Goal: Task Accomplishment & Management: Manage account settings

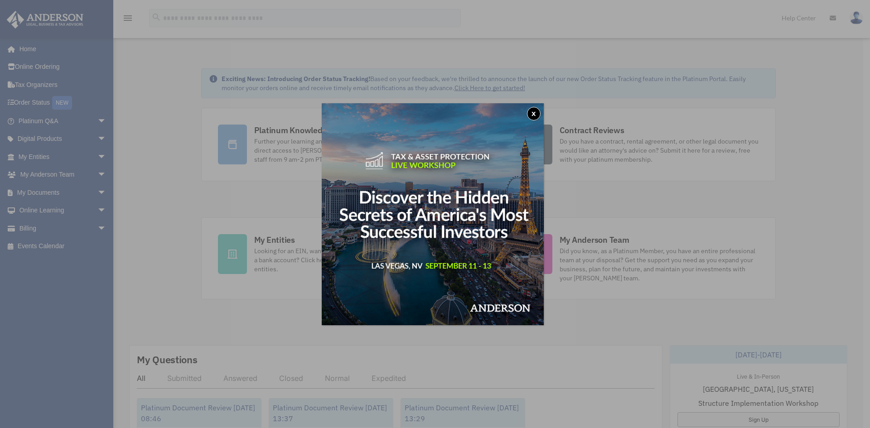
click at [538, 114] on button "x" at bounding box center [534, 114] width 14 height 14
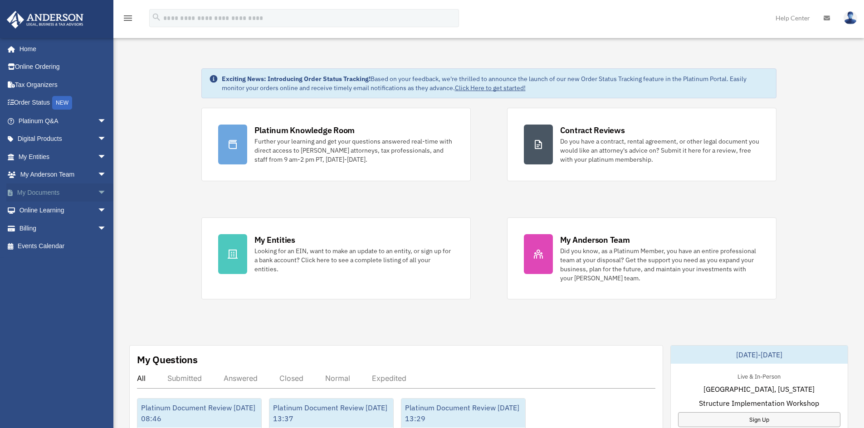
click at [97, 192] on span "arrow_drop_down" at bounding box center [106, 193] width 18 height 19
click at [48, 211] on link "Box" at bounding box center [66, 211] width 107 height 18
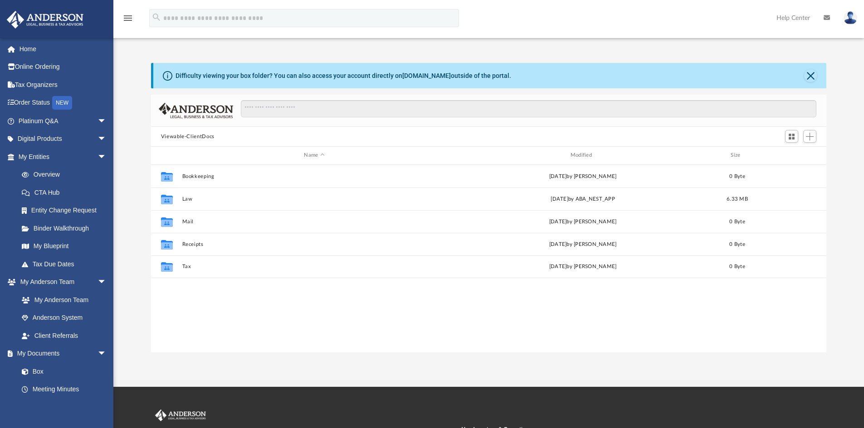
scroll to position [199, 668]
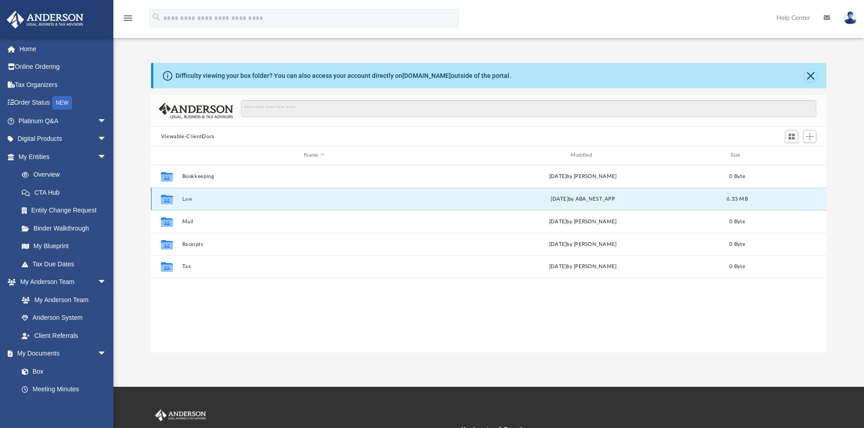
click at [215, 202] on button "Law" at bounding box center [314, 199] width 264 height 6
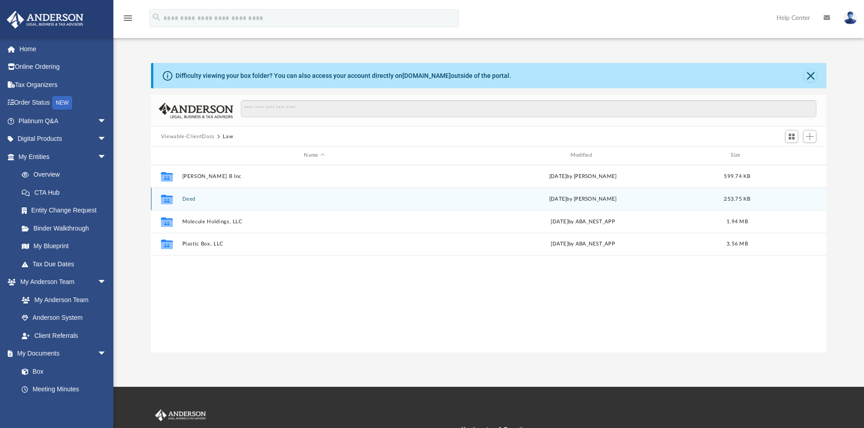
click at [215, 202] on button "Deed" at bounding box center [314, 199] width 264 height 6
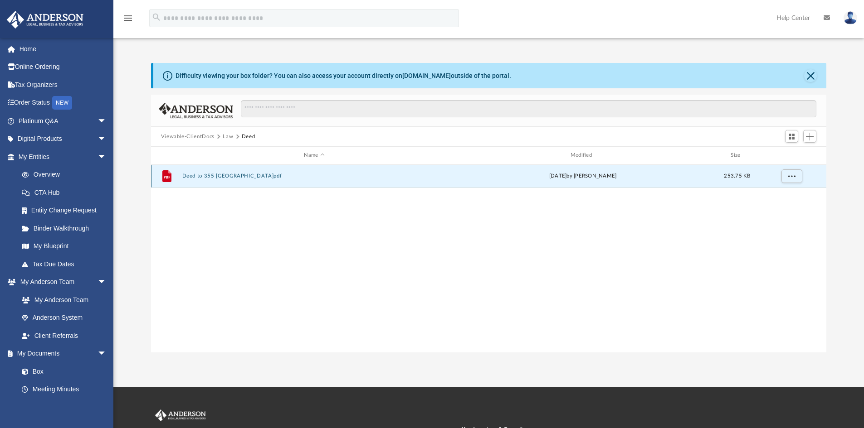
click at [223, 177] on button "Deed to 355 [GEOGRAPHIC_DATA]pdf" at bounding box center [314, 176] width 264 height 6
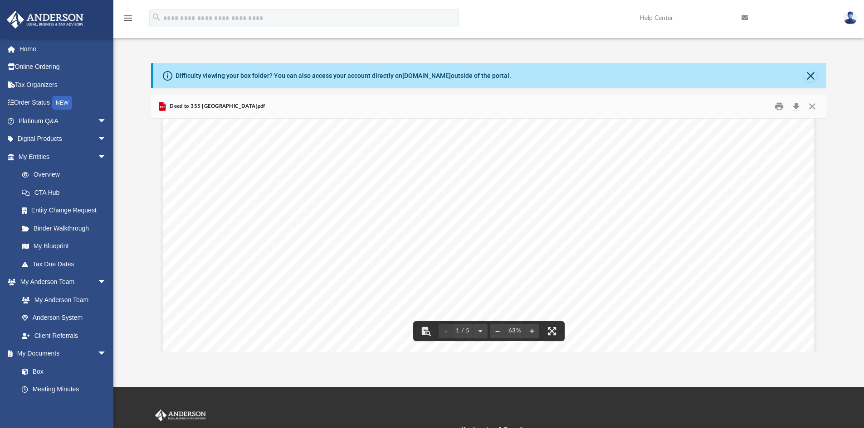
scroll to position [0, 0]
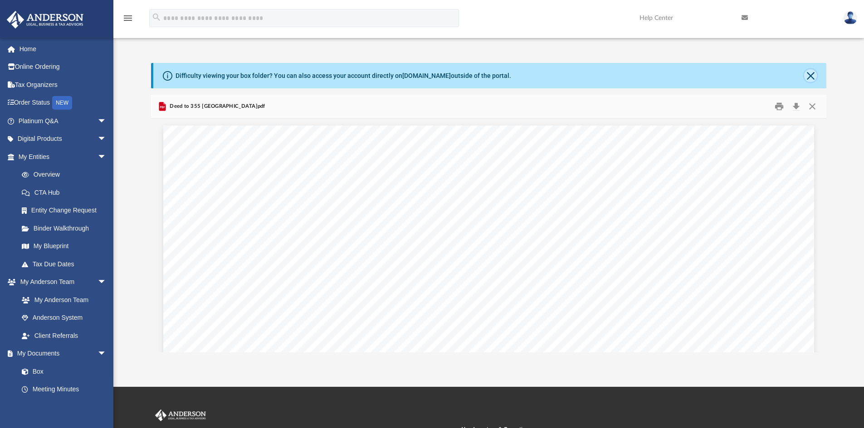
click at [812, 81] on button "Close" at bounding box center [810, 75] width 13 height 13
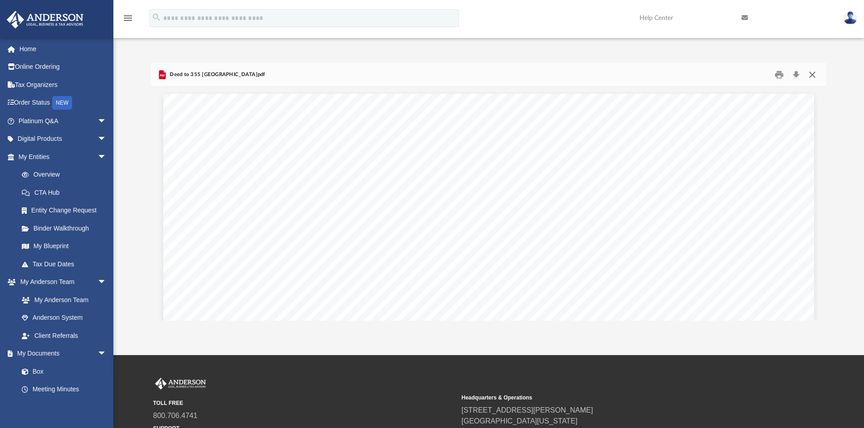
click at [814, 69] on button "Close" at bounding box center [812, 75] width 16 height 14
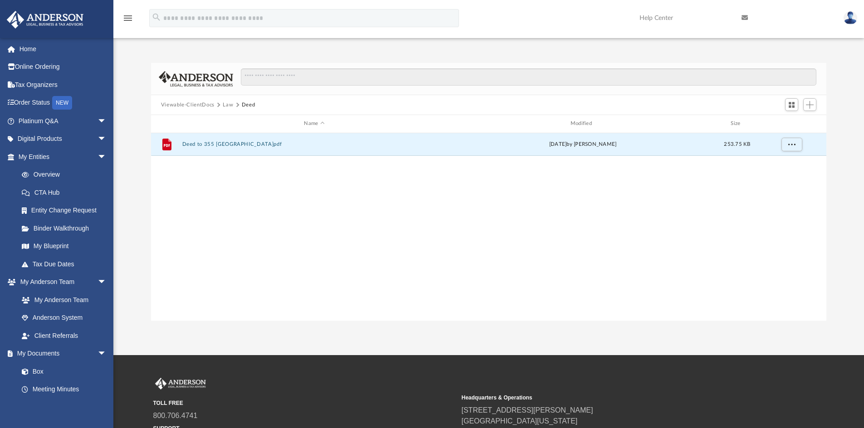
click at [190, 106] on button "Viewable-ClientDocs" at bounding box center [187, 105] width 53 height 8
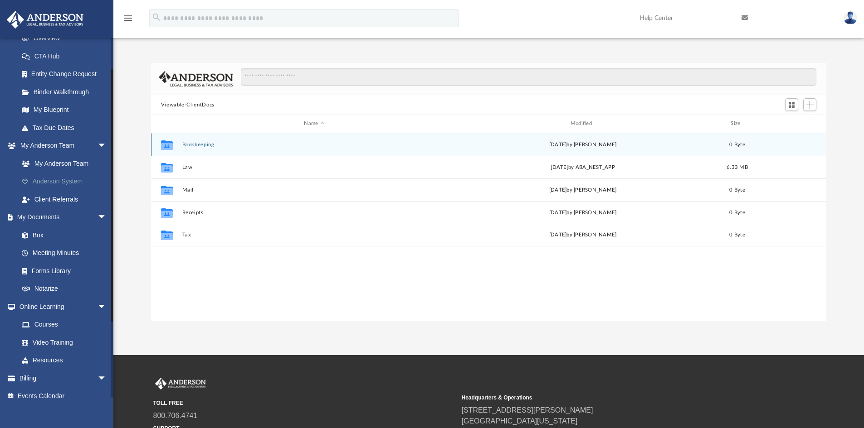
scroll to position [146, 0]
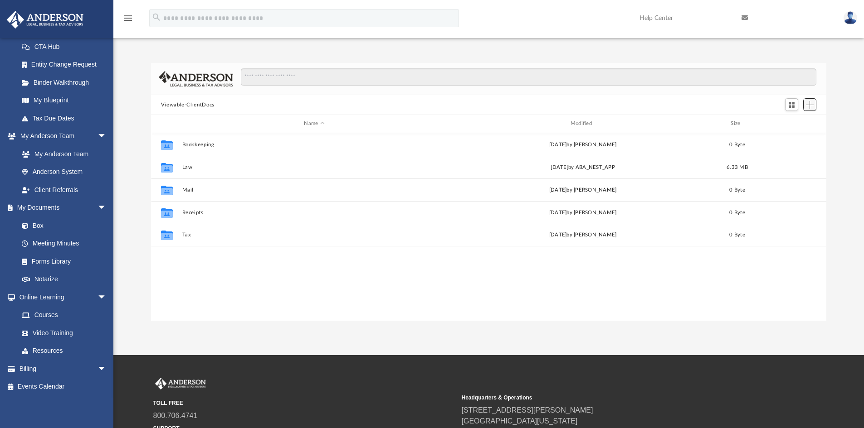
click at [811, 103] on span "Add" at bounding box center [810, 105] width 8 height 8
click at [786, 125] on li "Upload" at bounding box center [796, 123] width 29 height 10
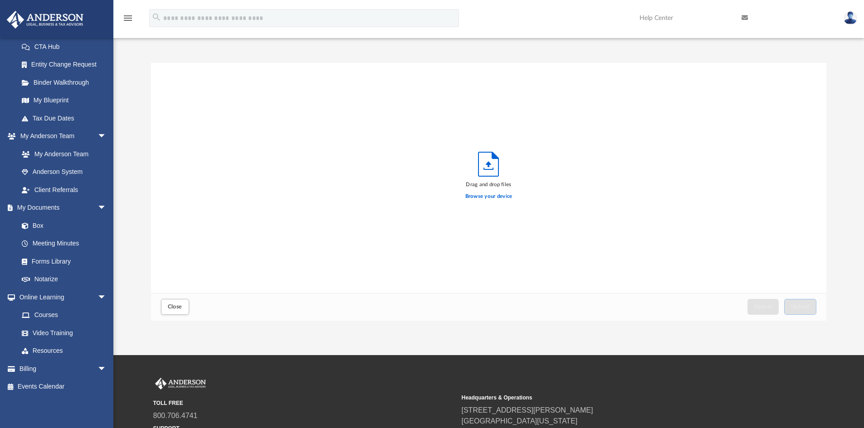
scroll to position [223, 668]
click at [488, 169] on icon "Upload" at bounding box center [488, 164] width 20 height 24
click at [486, 199] on label "Browse your device" at bounding box center [488, 197] width 47 height 8
click at [0, 0] on input "Browse your device" at bounding box center [0, 0] width 0 height 0
click at [806, 305] on span "Upload" at bounding box center [800, 306] width 19 height 5
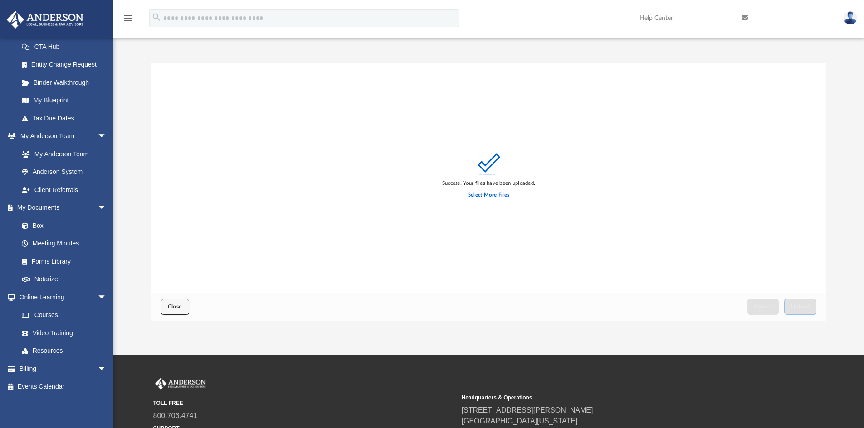
click at [178, 310] on button "Close" at bounding box center [175, 307] width 28 height 16
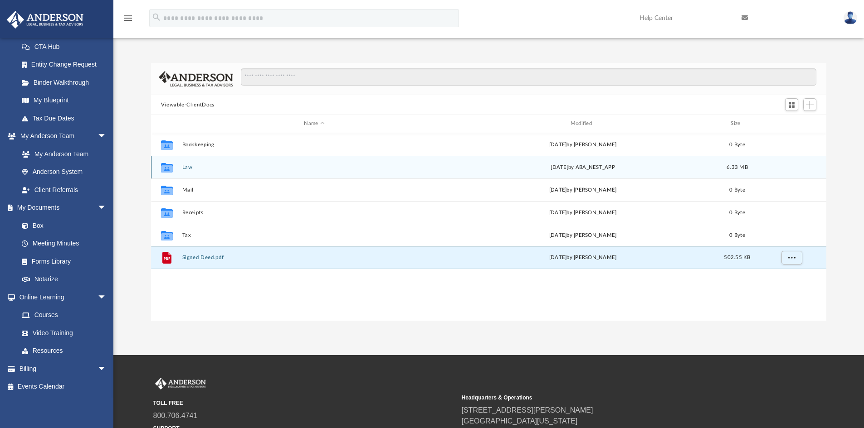
drag, startPoint x: 204, startPoint y: 257, endPoint x: 187, endPoint y: 165, distance: 94.4
click at [187, 165] on div "Collaborated Folder Bookkeeping [DATE] by [PERSON_NAME] 0 Byte Collaborated Fol…" at bounding box center [488, 201] width 675 height 136
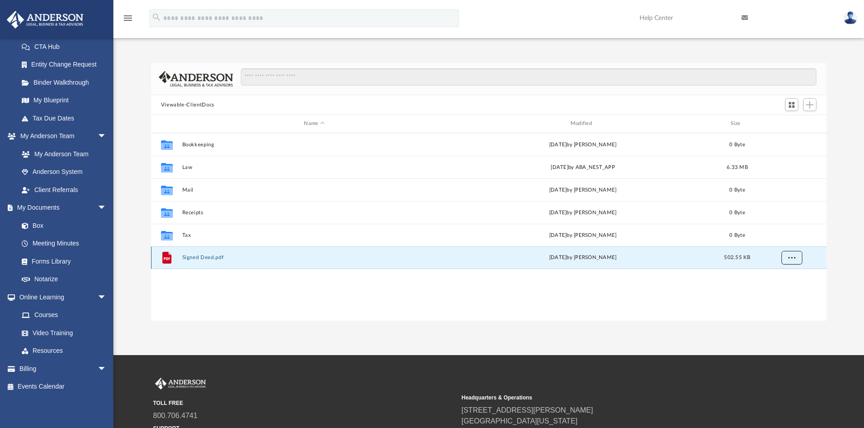
click at [794, 258] on span "More options" at bounding box center [790, 257] width 7 height 5
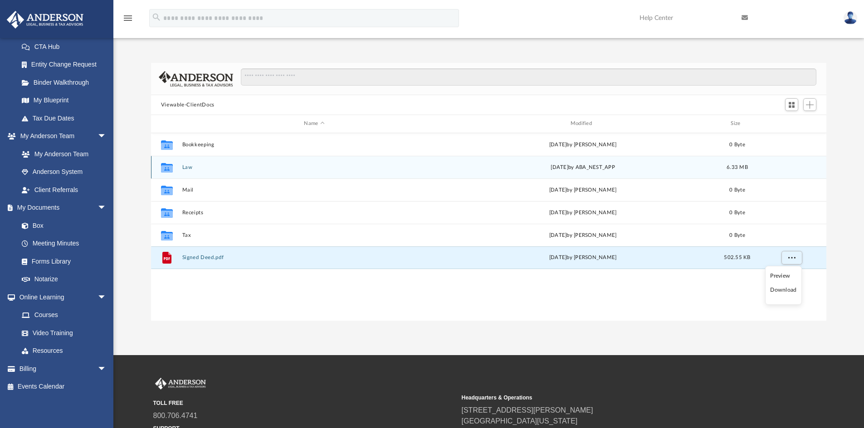
click at [204, 171] on div "Collaborated Folder Law [DATE] by ABA_NEST_APP 6.33 MB" at bounding box center [488, 167] width 675 height 23
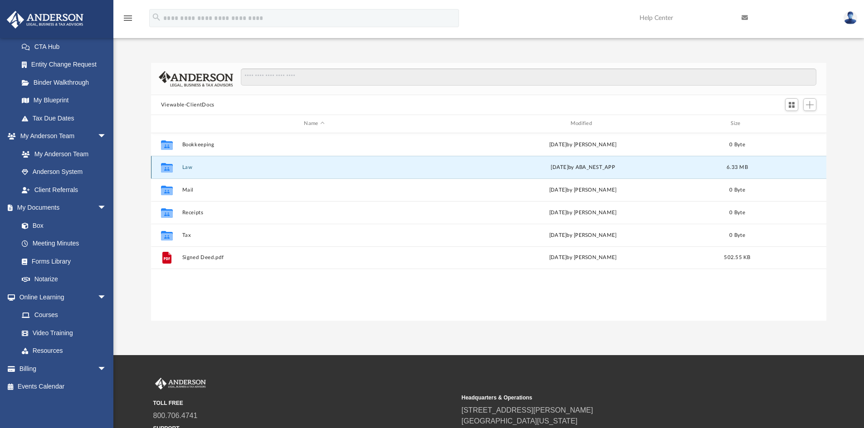
click at [183, 167] on button "Law" at bounding box center [314, 168] width 264 height 6
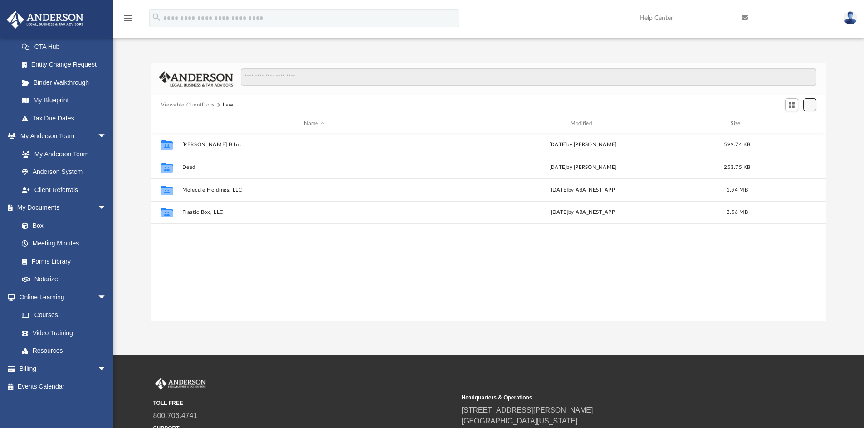
click at [811, 104] on span "Add" at bounding box center [810, 105] width 8 height 8
click at [791, 124] on li "Upload" at bounding box center [796, 123] width 29 height 10
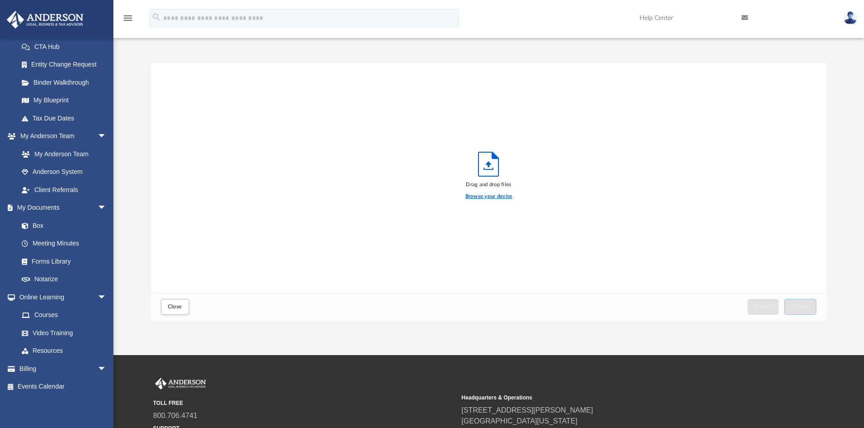
click at [477, 194] on label "Browse your device" at bounding box center [488, 197] width 47 height 8
click at [0, 0] on input "Browse your device" at bounding box center [0, 0] width 0 height 0
click at [806, 309] on span "Upload" at bounding box center [800, 306] width 19 height 5
click at [181, 309] on span "Close" at bounding box center [175, 306] width 15 height 5
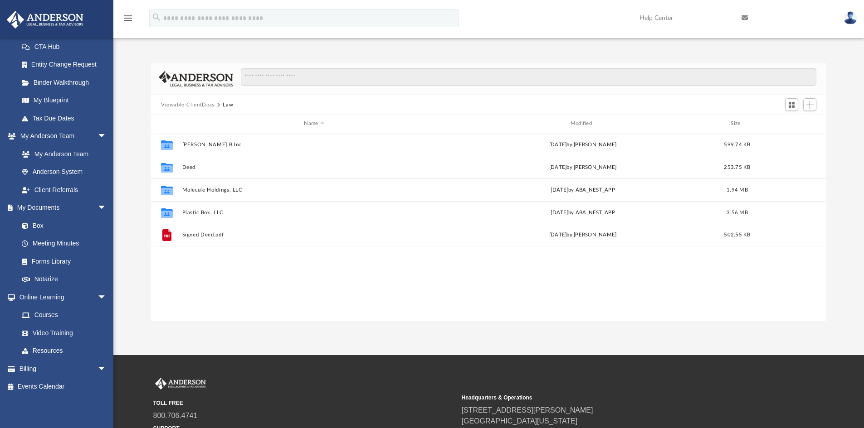
click at [167, 103] on button "Viewable-ClientDocs" at bounding box center [187, 105] width 53 height 8
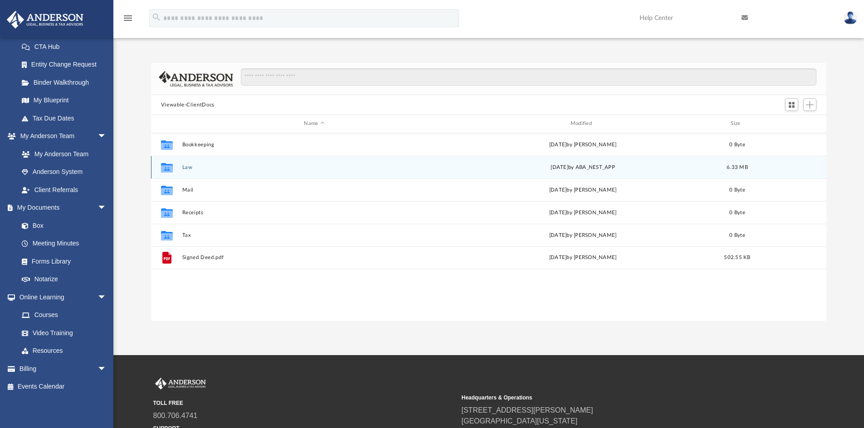
click at [196, 167] on button "Law" at bounding box center [314, 168] width 264 height 6
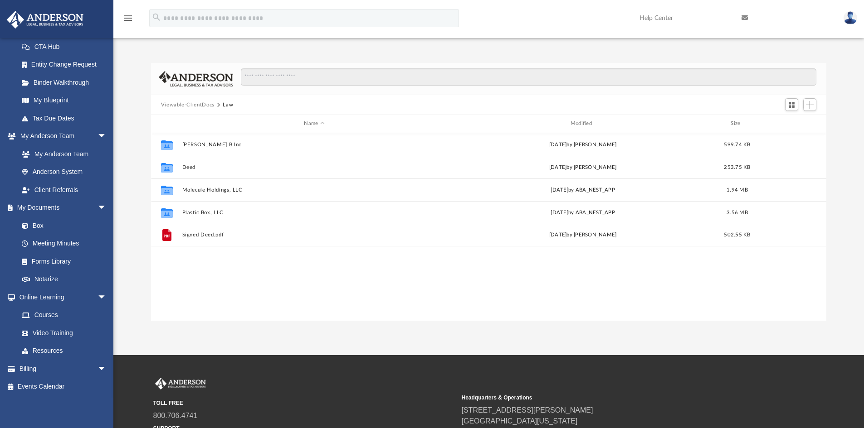
click at [189, 97] on div "Viewable-ClientDocs Law" at bounding box center [488, 105] width 675 height 20
click at [188, 105] on button "Viewable-ClientDocs" at bounding box center [187, 105] width 53 height 8
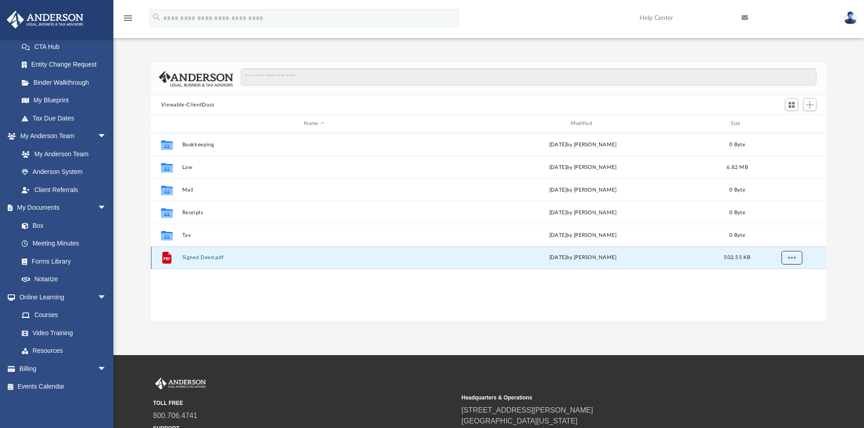
click at [789, 257] on span "More options" at bounding box center [790, 257] width 7 height 5
drag, startPoint x: 775, startPoint y: 288, endPoint x: 450, endPoint y: 264, distance: 326.4
click at [450, 264] on div "File Signed Deed.pdf [DATE] by [PERSON_NAME] 502.55 KB" at bounding box center [488, 258] width 675 height 23
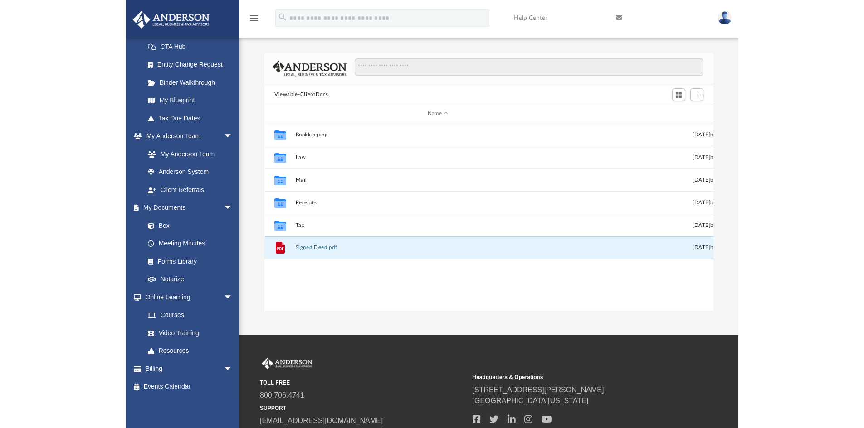
scroll to position [199, 668]
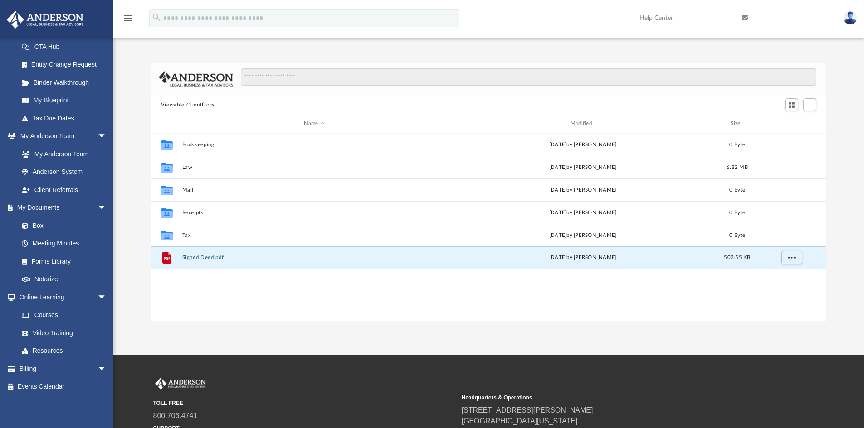
click at [688, 259] on div "[DATE] by [PERSON_NAME]" at bounding box center [582, 258] width 264 height 8
click at [767, 259] on div "grid" at bounding box center [790, 257] width 63 height 17
click at [795, 259] on button "More options" at bounding box center [791, 258] width 21 height 14
click at [781, 274] on li "Preview" at bounding box center [783, 277] width 26 height 10
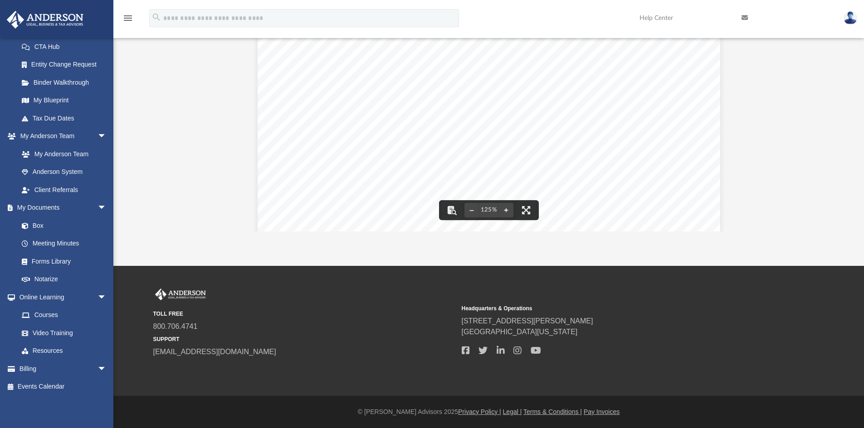
scroll to position [0, 0]
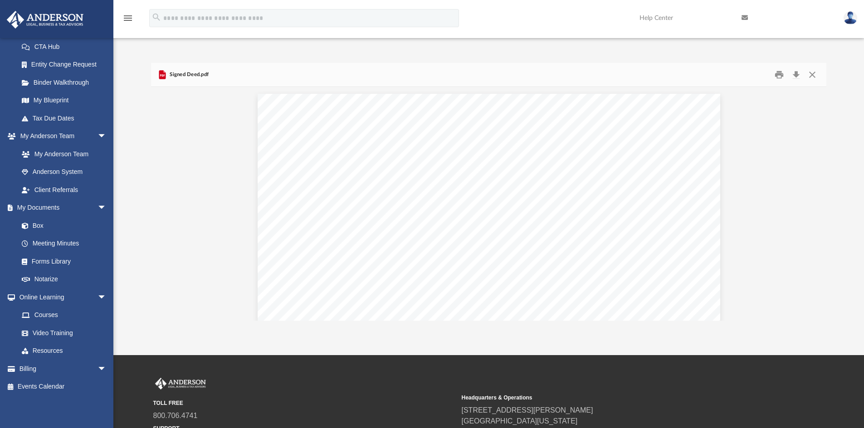
drag, startPoint x: 688, startPoint y: 116, endPoint x: 641, endPoint y: 117, distance: 47.2
click at [641, 117] on div "Page 1" at bounding box center [488, 391] width 462 height 595
click at [796, 74] on button "Download" at bounding box center [795, 75] width 16 height 14
click at [811, 70] on button "Close" at bounding box center [812, 75] width 16 height 14
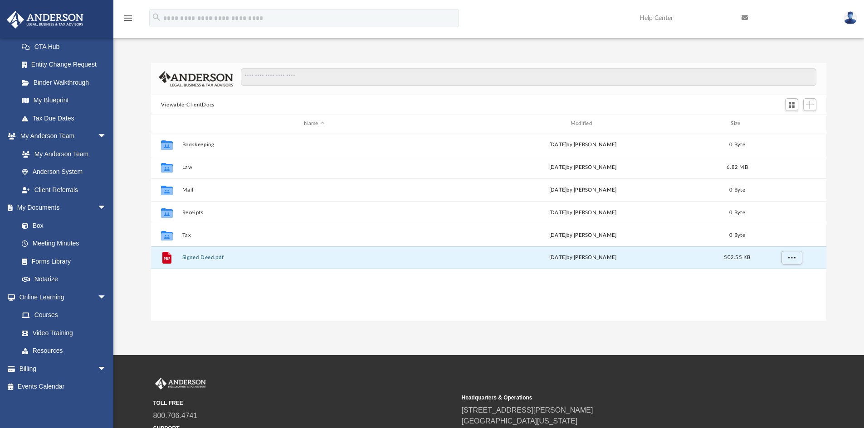
click at [850, 17] on img at bounding box center [850, 17] width 14 height 13
click at [129, 16] on icon "menu" at bounding box center [127, 18] width 11 height 11
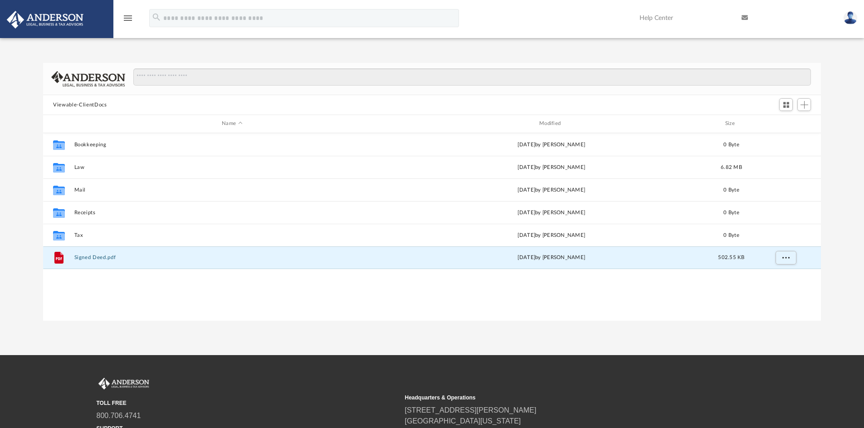
scroll to position [199, 770]
click at [128, 15] on icon "menu" at bounding box center [127, 18] width 11 height 11
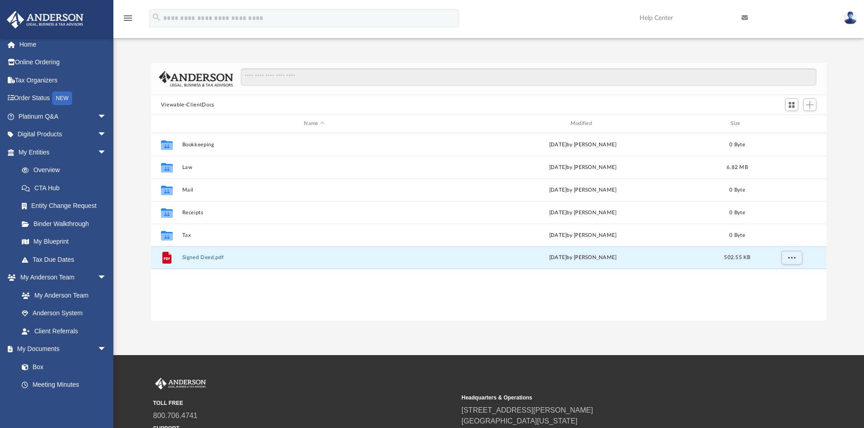
scroll to position [0, 0]
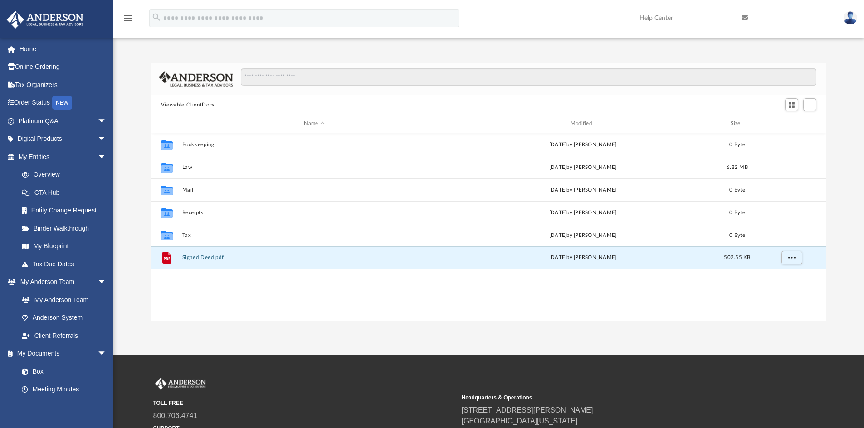
click at [850, 15] on img at bounding box center [850, 17] width 14 height 13
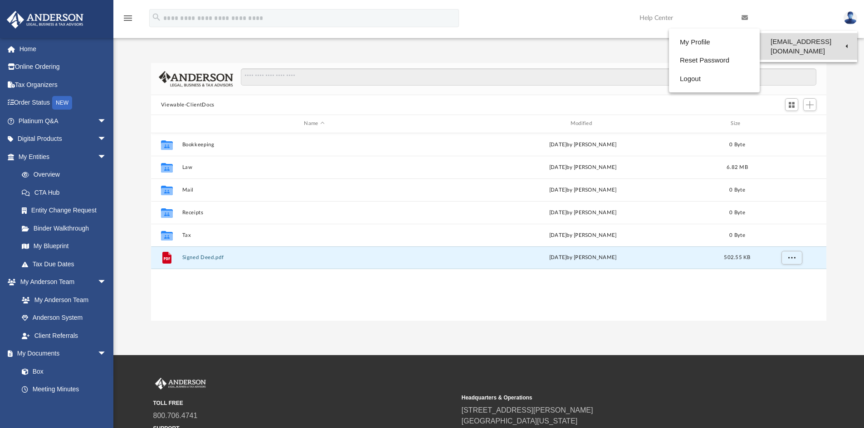
click at [819, 39] on link "[EMAIL_ADDRESS][DOMAIN_NAME]" at bounding box center [807, 46] width 97 height 27
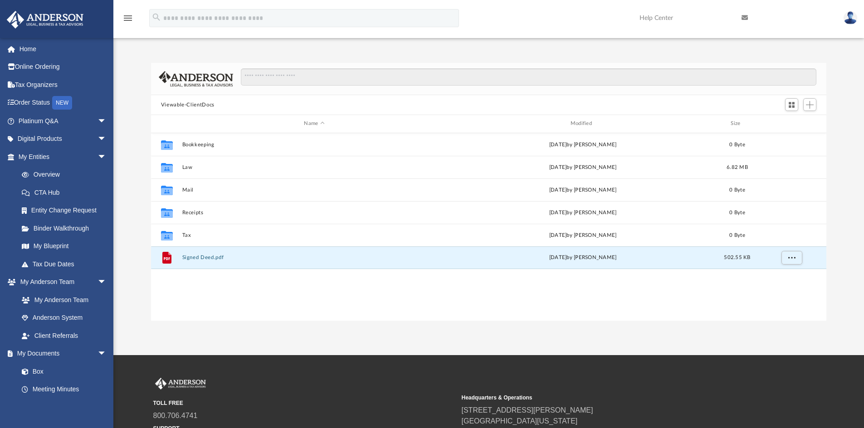
click at [845, 18] on img at bounding box center [850, 17] width 14 height 13
